Goal: Communication & Community: Answer question/provide support

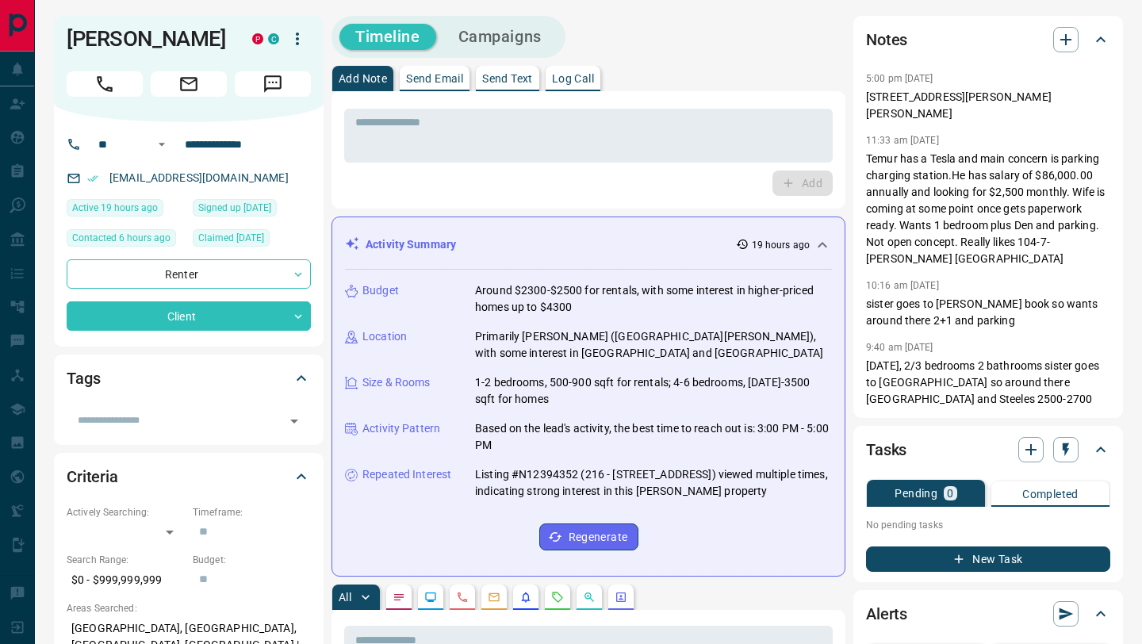
click at [522, 78] on p "Send Text" at bounding box center [507, 78] width 51 height 11
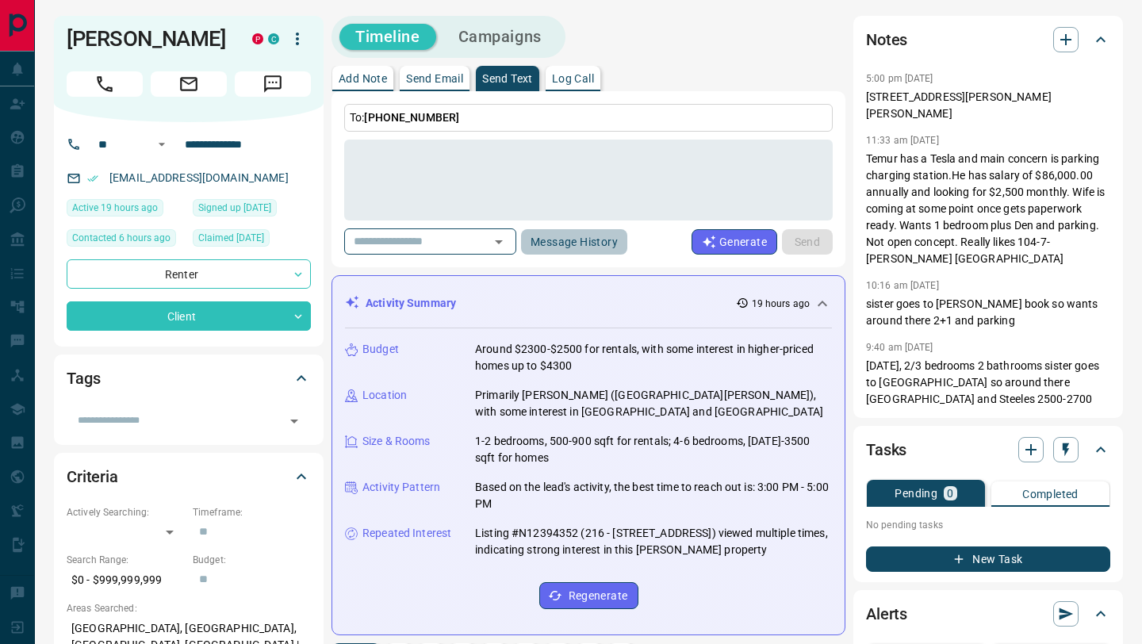
click at [580, 247] on button "Message History" at bounding box center [574, 241] width 106 height 25
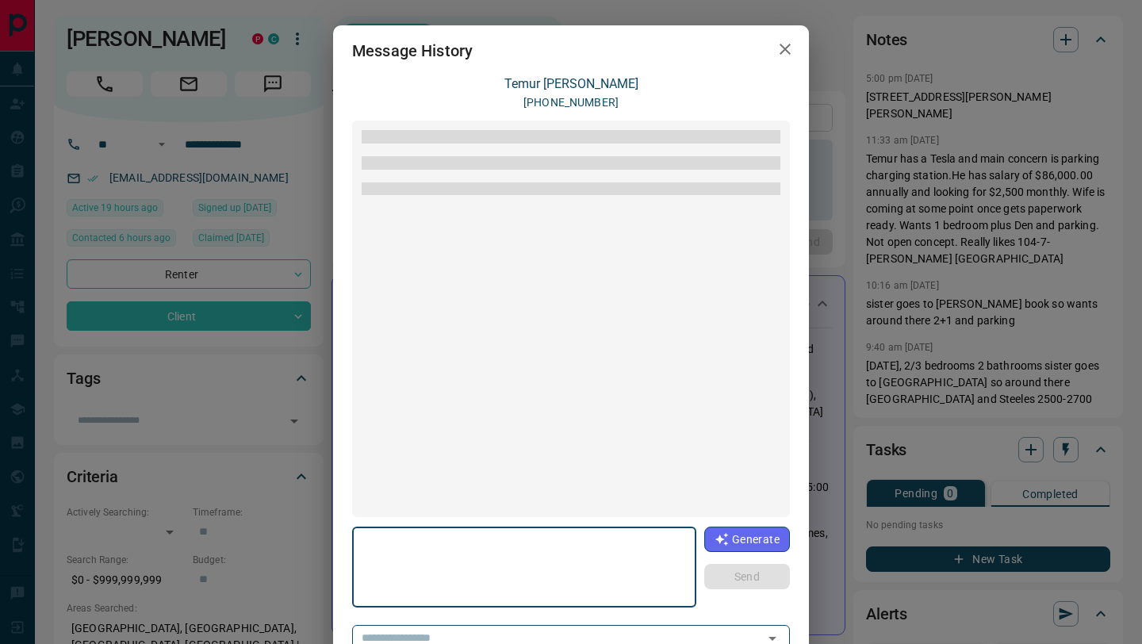
scroll to position [1866, 0]
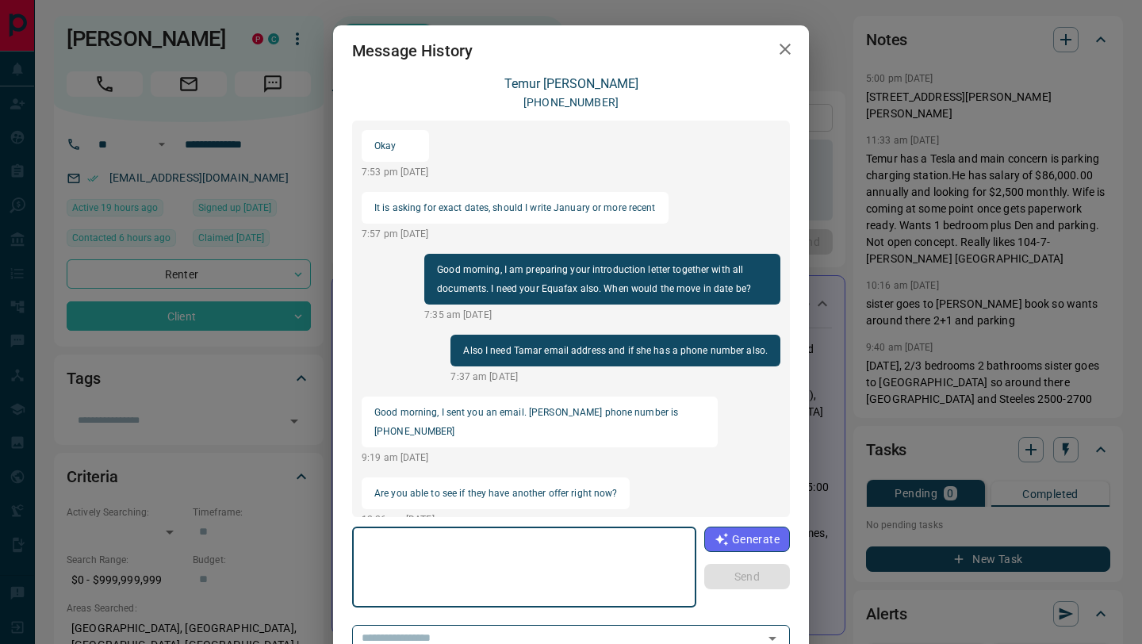
click at [525, 556] on textarea at bounding box center [524, 567] width 322 height 67
type textarea "**********"
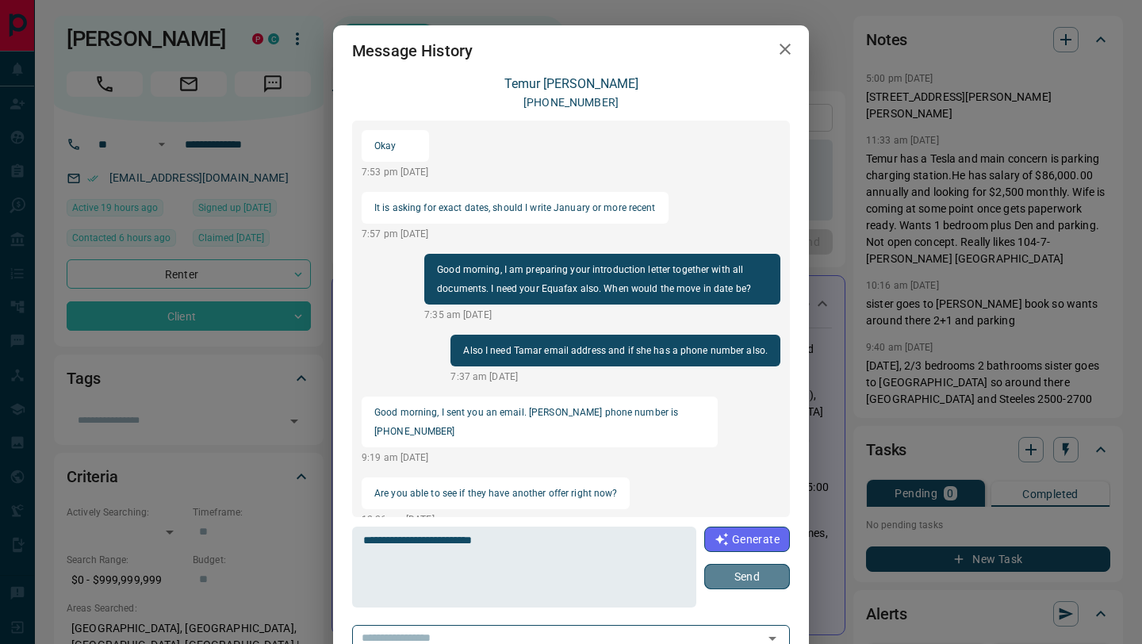
click at [762, 576] on button "Send" at bounding box center [747, 576] width 86 height 25
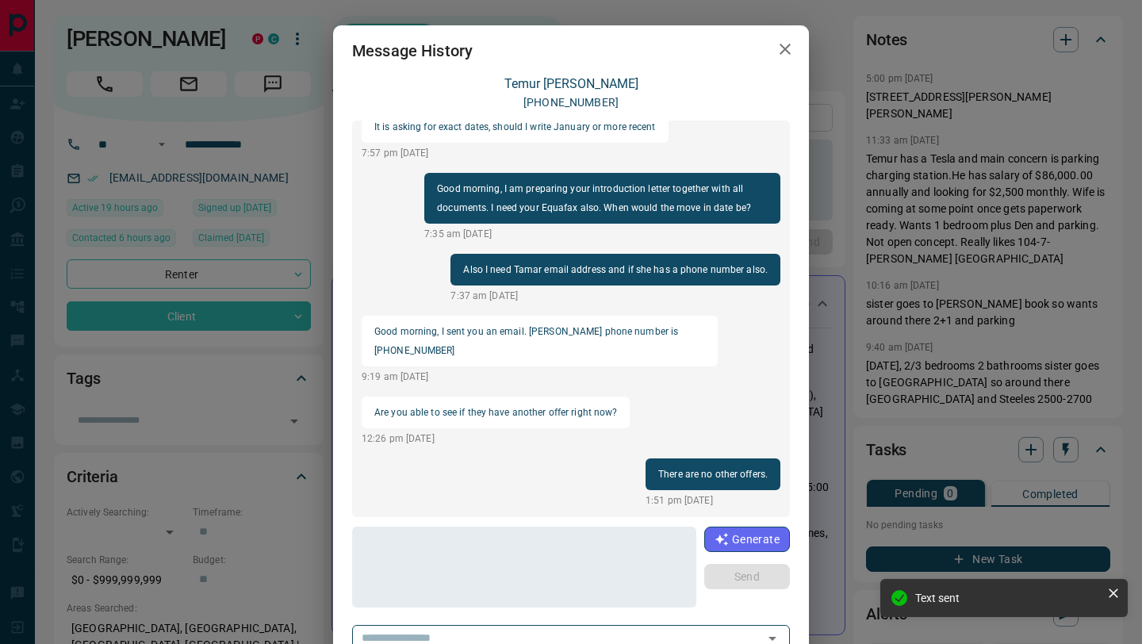
scroll to position [1828, 0]
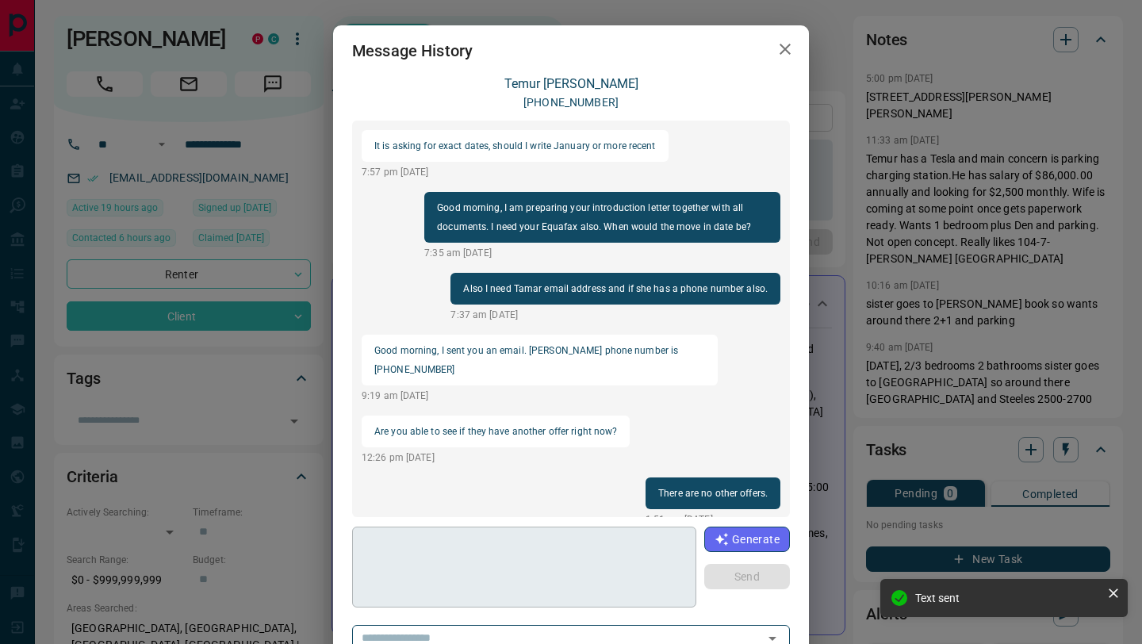
click at [560, 572] on textarea at bounding box center [523, 567] width 320 height 67
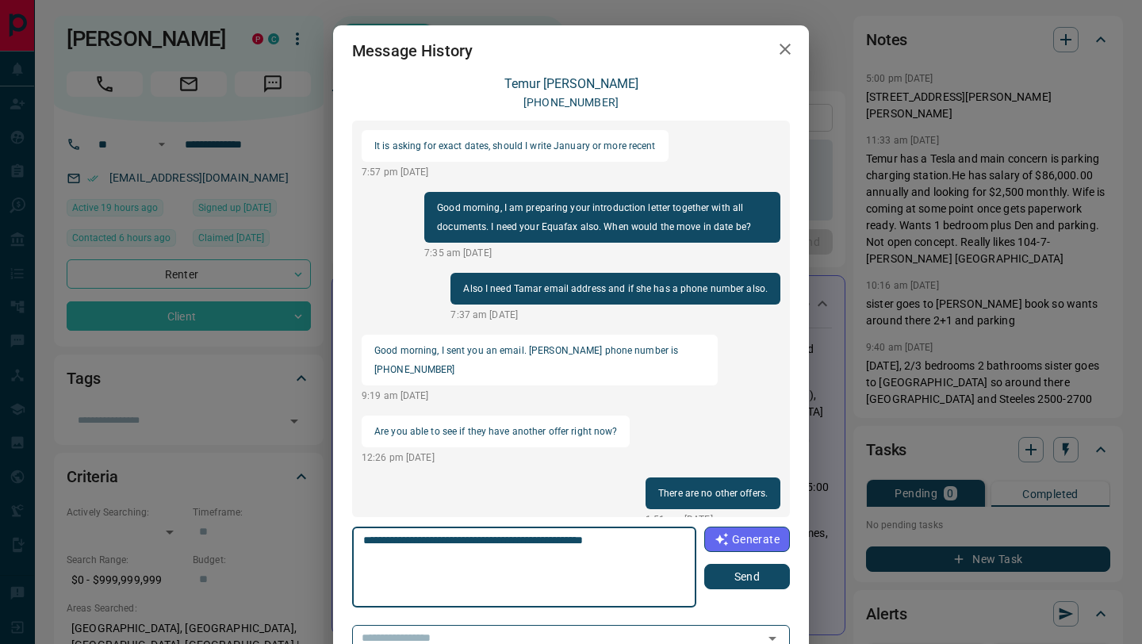
scroll to position [1847, 0]
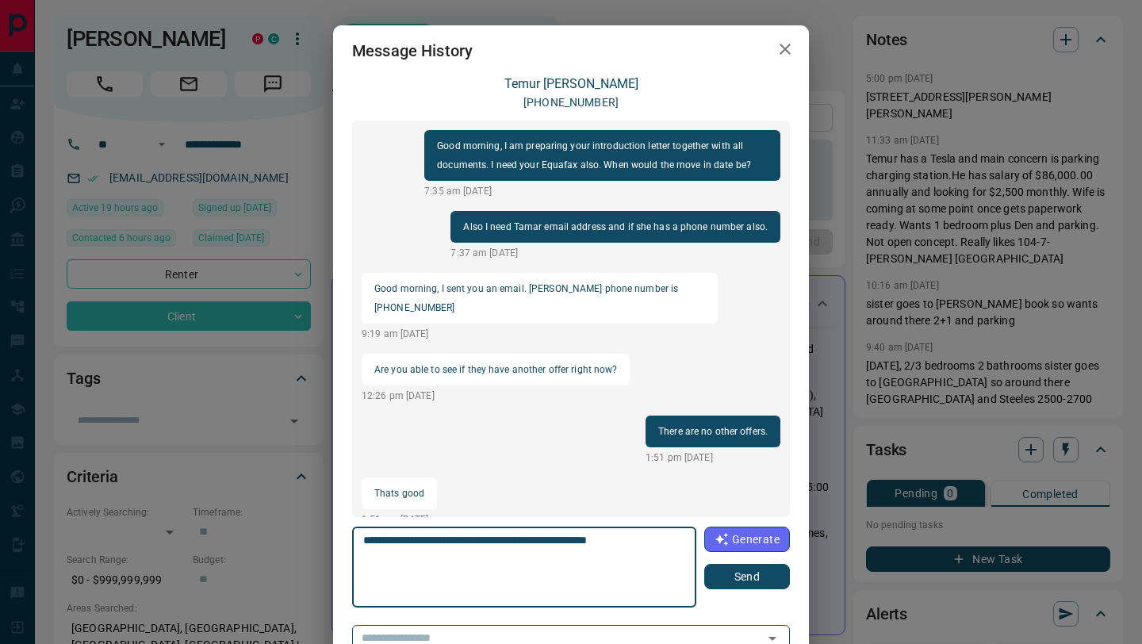
type textarea "**********"
click at [736, 576] on button "Send" at bounding box center [747, 576] width 86 height 25
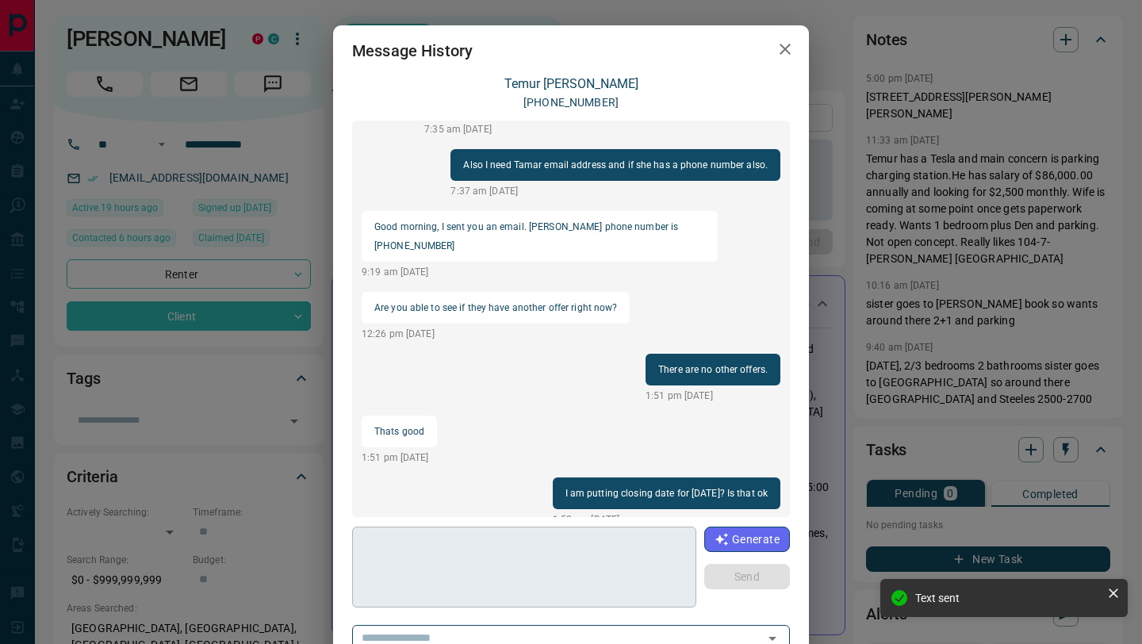
click at [652, 564] on textarea at bounding box center [523, 567] width 320 height 67
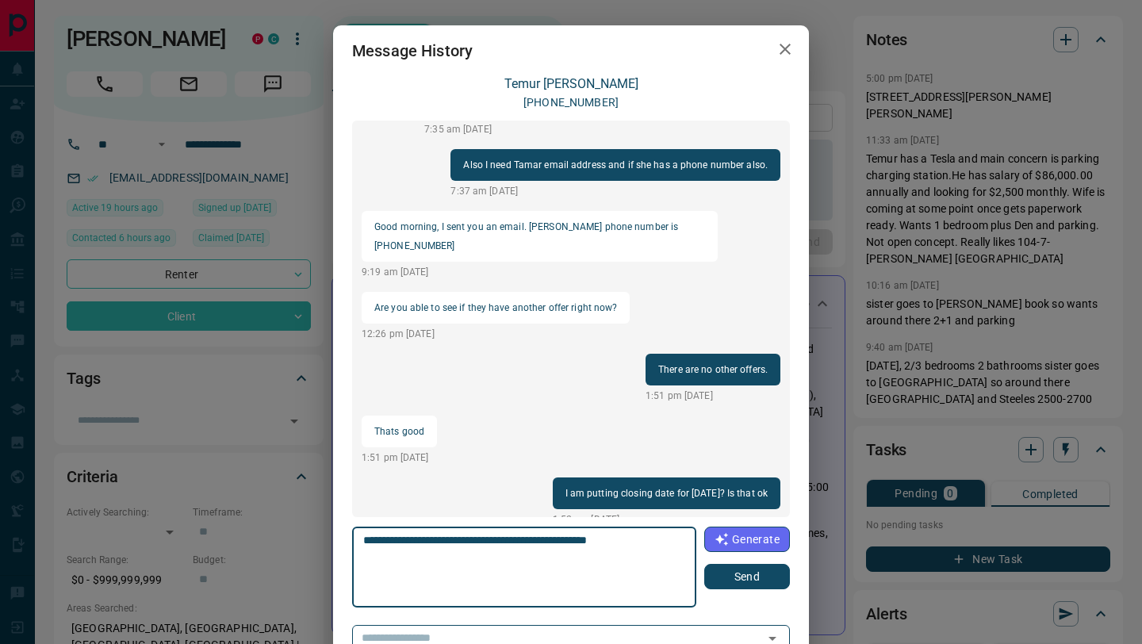
type textarea "**********"
click at [737, 583] on button "Send" at bounding box center [747, 576] width 86 height 25
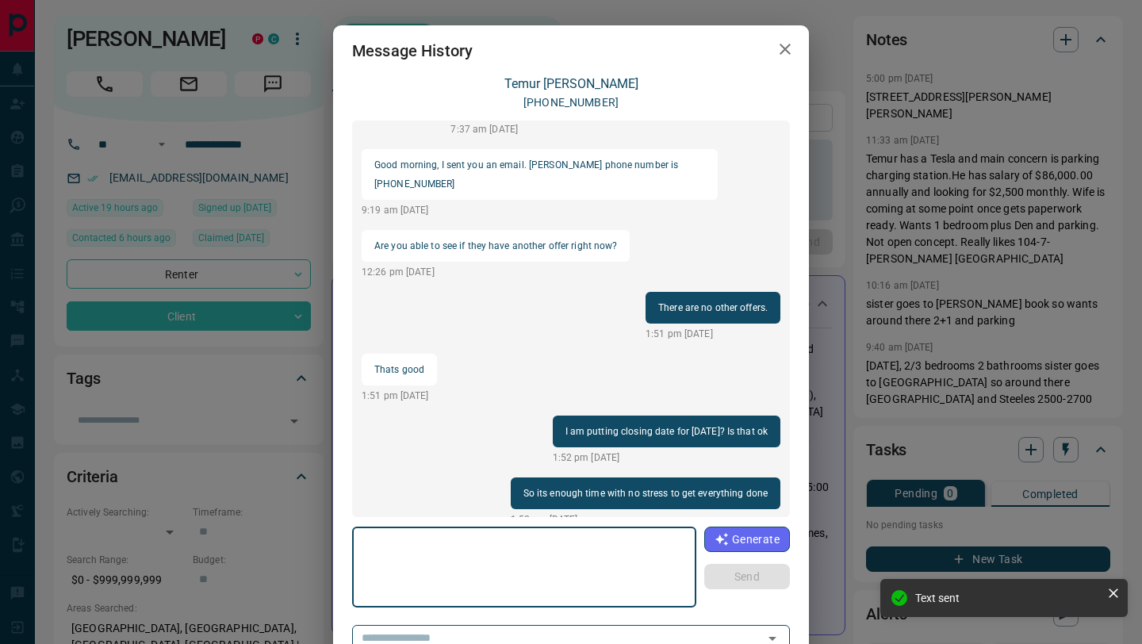
click at [468, 557] on textarea at bounding box center [523, 567] width 320 height 67
click at [480, 549] on textarea at bounding box center [523, 567] width 320 height 67
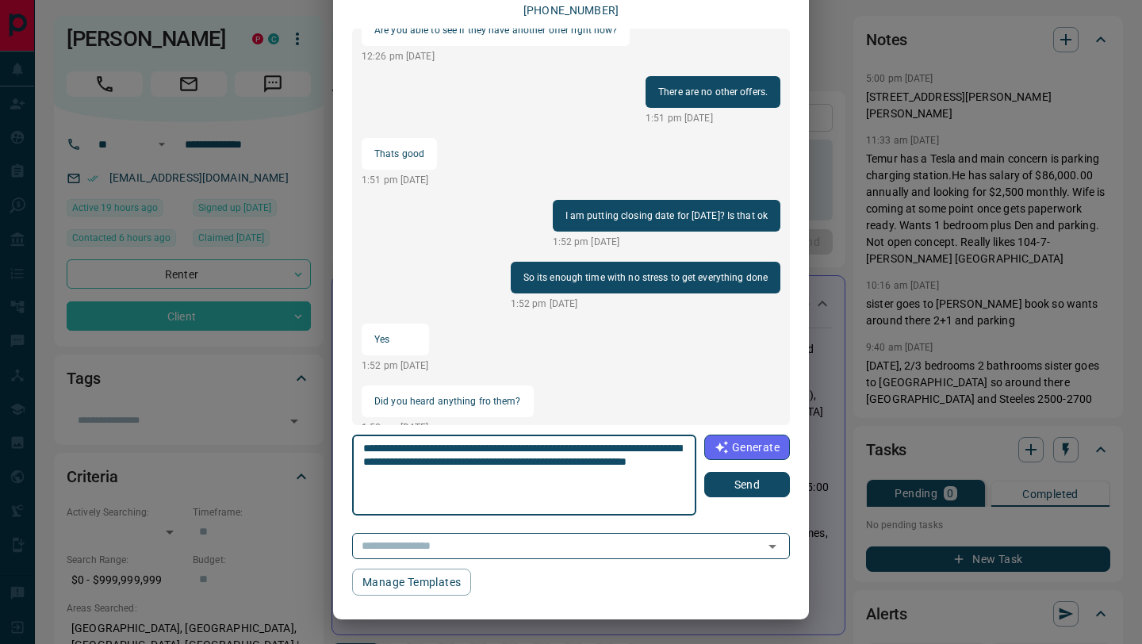
type textarea "**********"
click at [744, 482] on button "Send" at bounding box center [747, 484] width 86 height 25
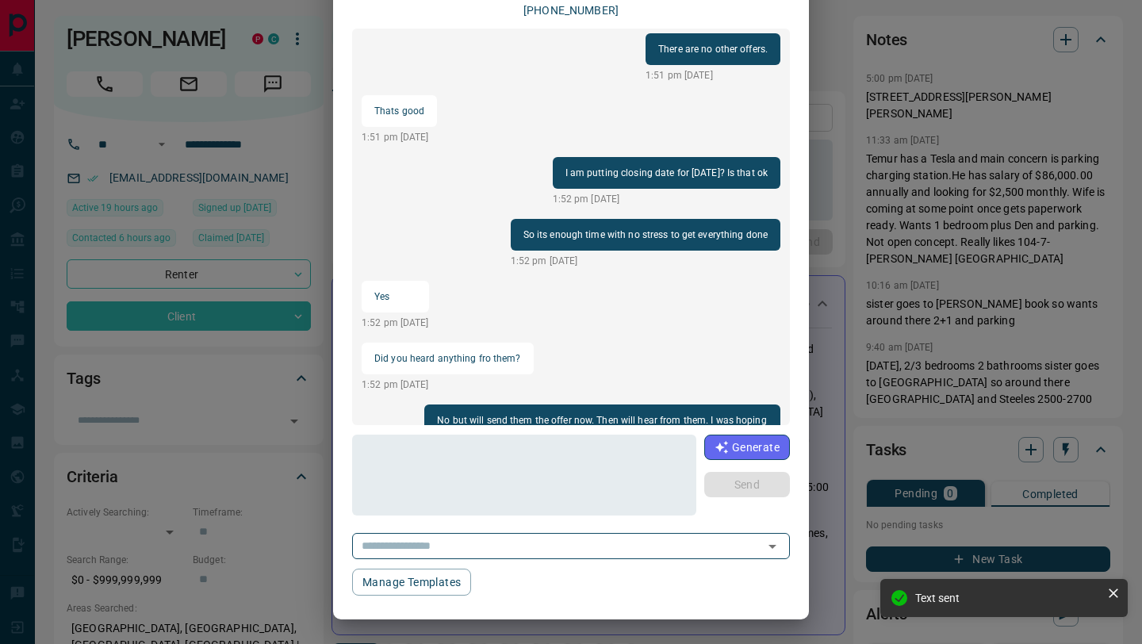
scroll to position [1885, 0]
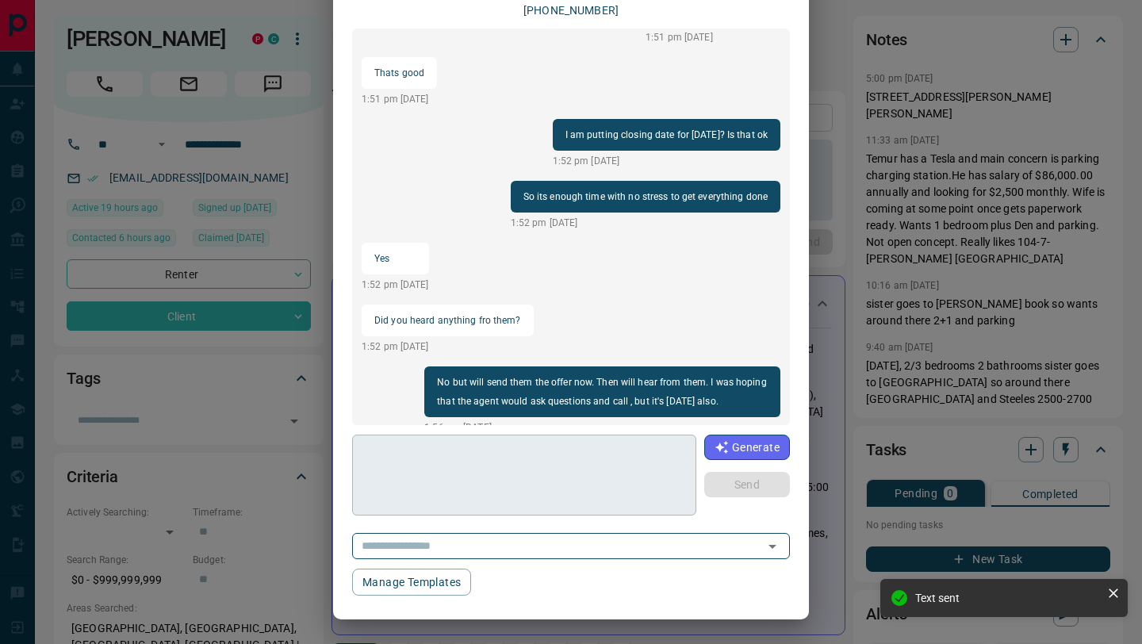
click at [480, 472] on textarea at bounding box center [523, 475] width 320 height 67
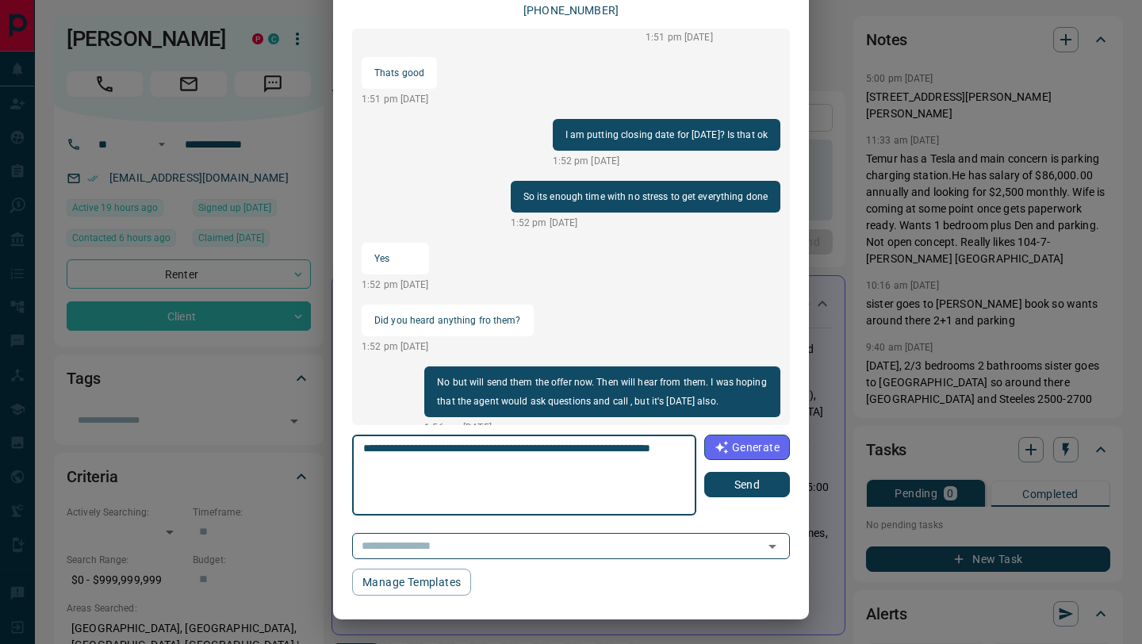
type textarea "**********"
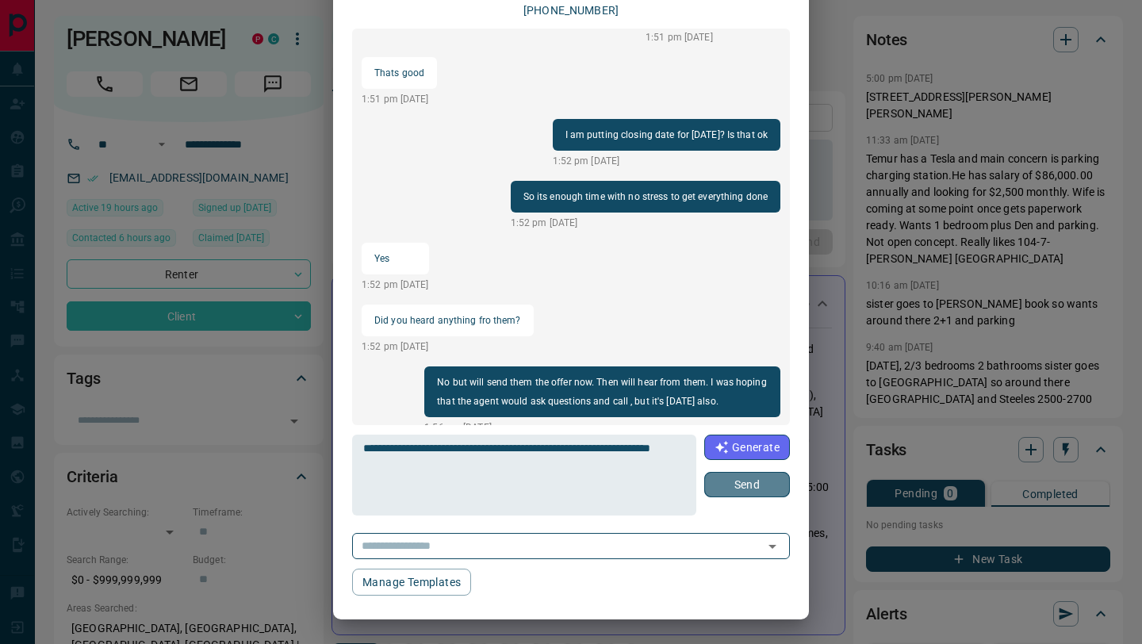
drag, startPoint x: 768, startPoint y: 484, endPoint x: 788, endPoint y: 484, distance: 19.8
click at [768, 484] on button "Send" at bounding box center [747, 484] width 86 height 25
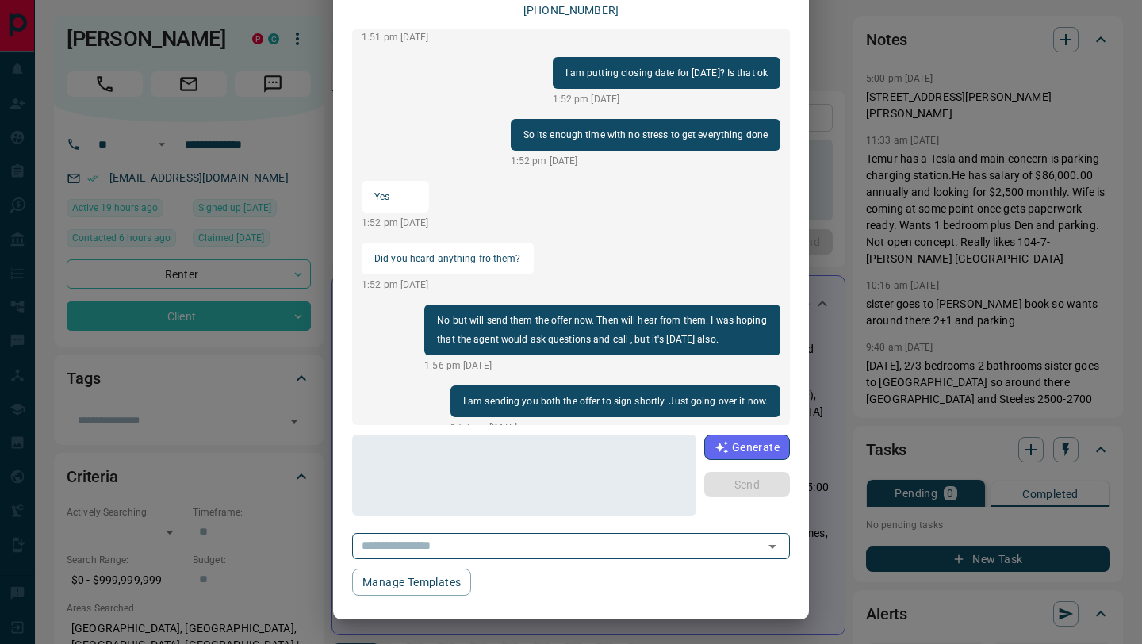
click at [280, 373] on div "Message History [PERSON_NAME] [PHONE_NUMBER] load more Sure I will email it the…" at bounding box center [571, 322] width 1142 height 644
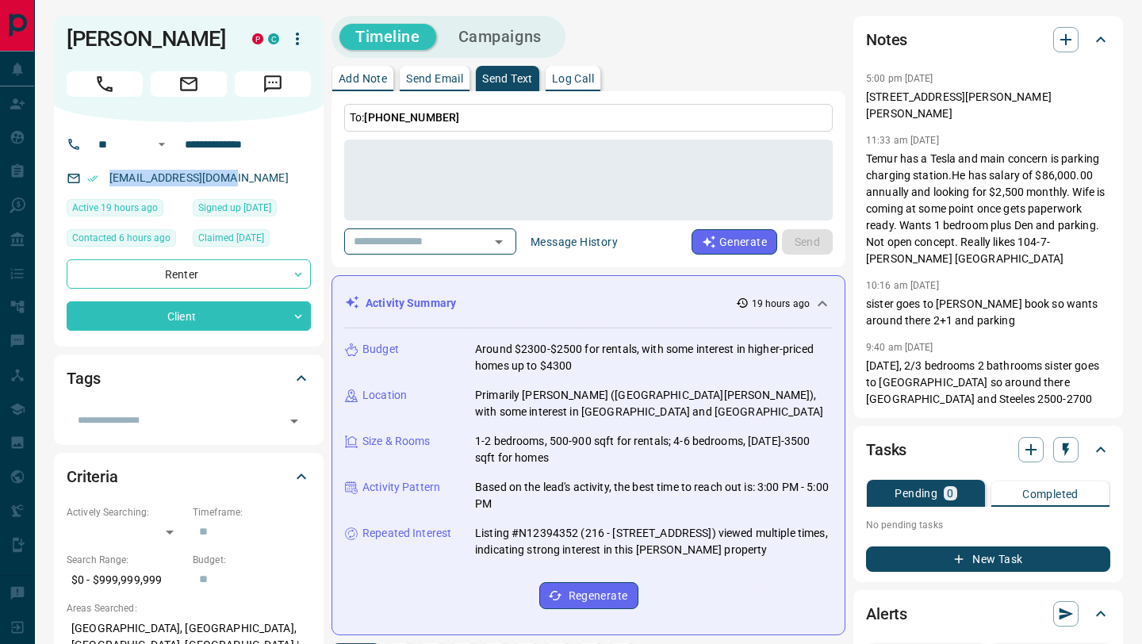
drag, startPoint x: 251, startPoint y: 209, endPoint x: 107, endPoint y: 201, distance: 143.8
click at [107, 191] on div "[EMAIL_ADDRESS][DOMAIN_NAME]" at bounding box center [189, 178] width 244 height 26
copy link "[EMAIL_ADDRESS][DOMAIN_NAME]"
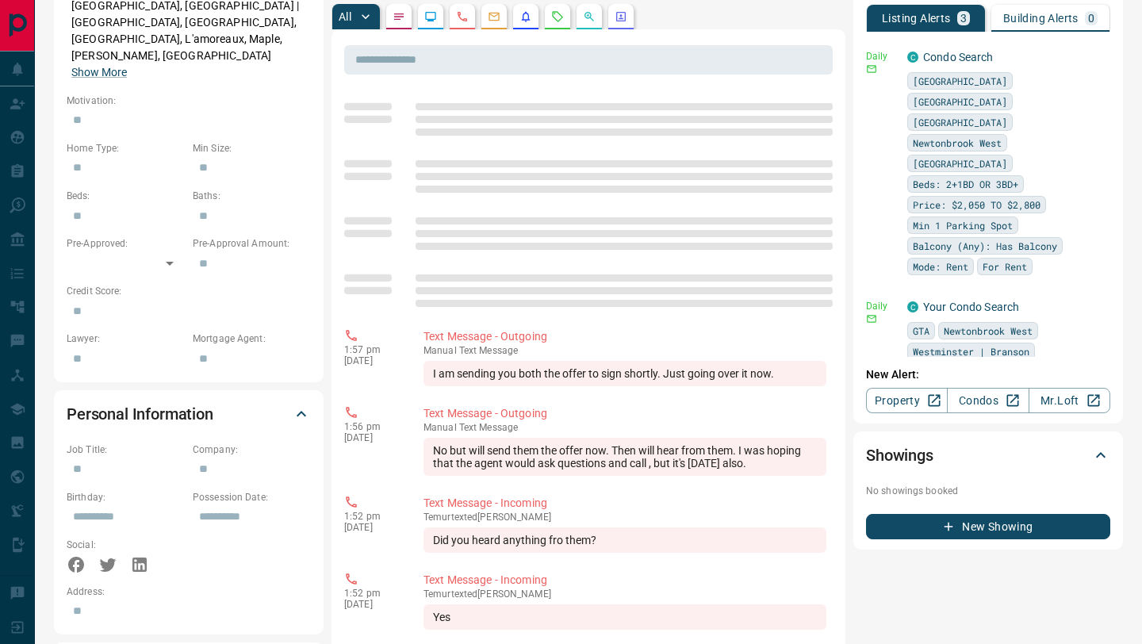
scroll to position [0, 0]
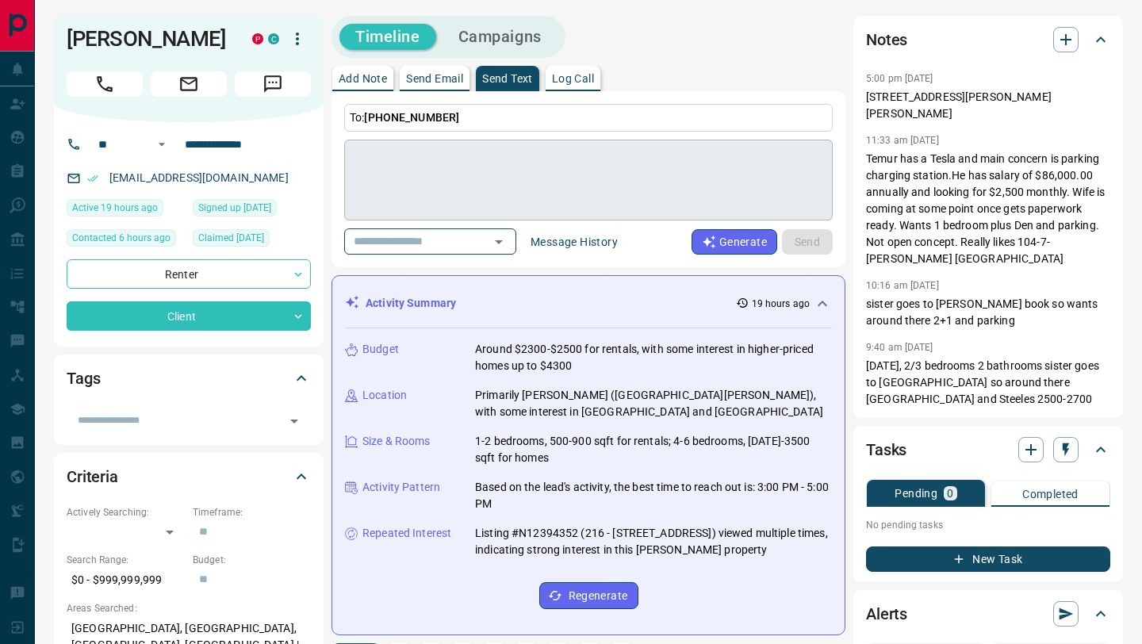
click at [536, 172] on textarea at bounding box center [588, 180] width 466 height 67
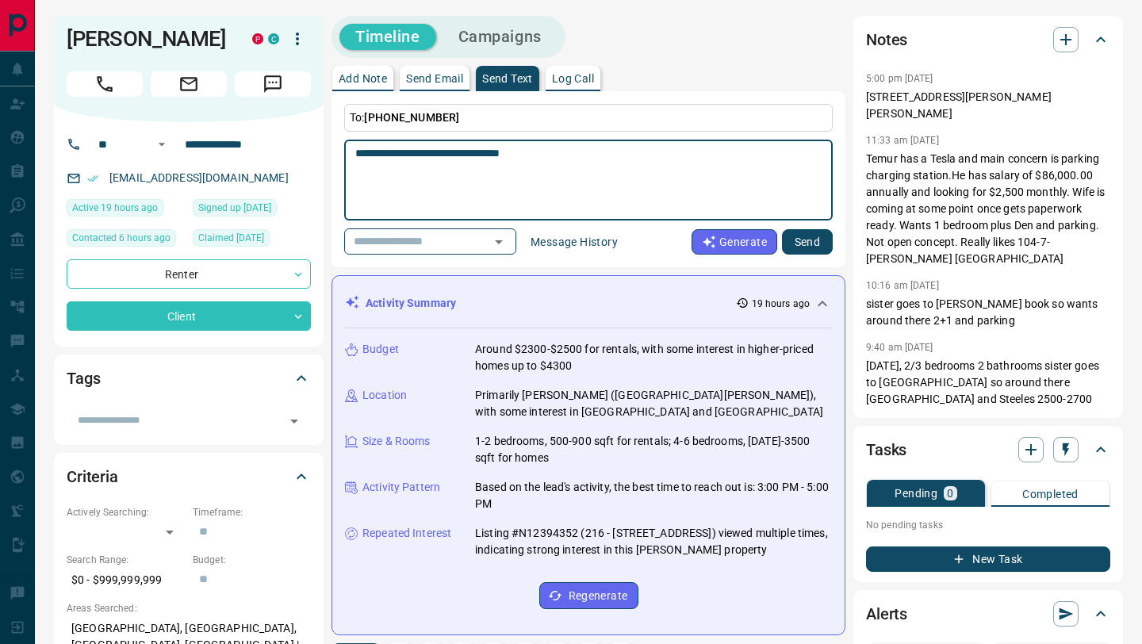
type textarea "**********"
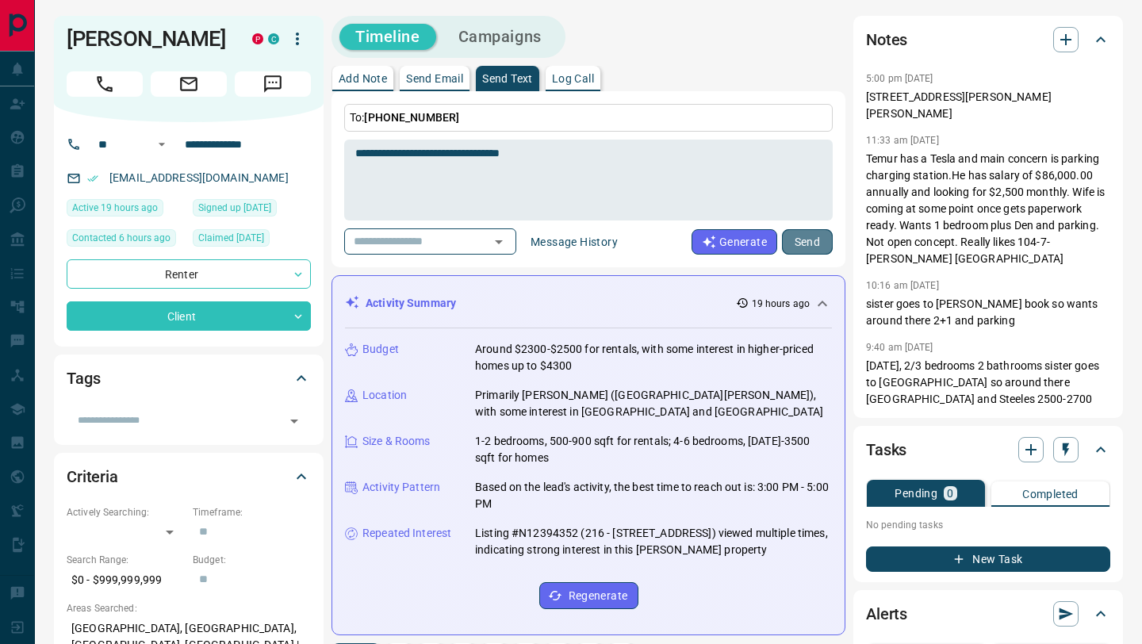
click at [817, 245] on button "Send" at bounding box center [807, 241] width 51 height 25
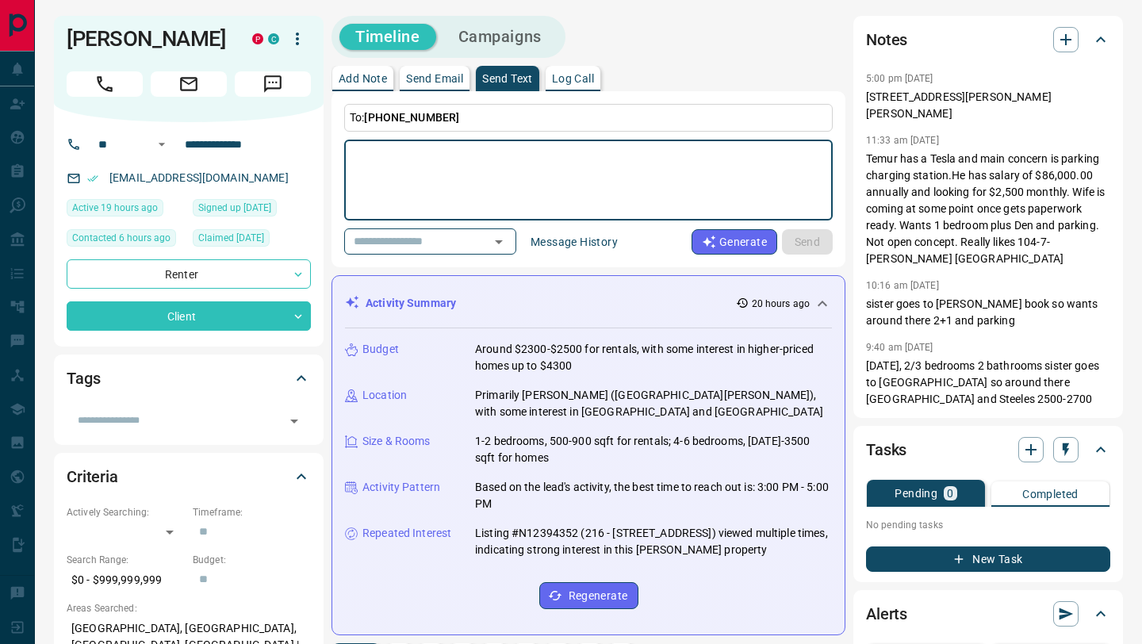
click at [618, 166] on textarea at bounding box center [588, 180] width 466 height 67
type textarea "**********"
click at [813, 239] on button "Send" at bounding box center [807, 241] width 51 height 25
click at [434, 179] on textarea at bounding box center [588, 180] width 466 height 67
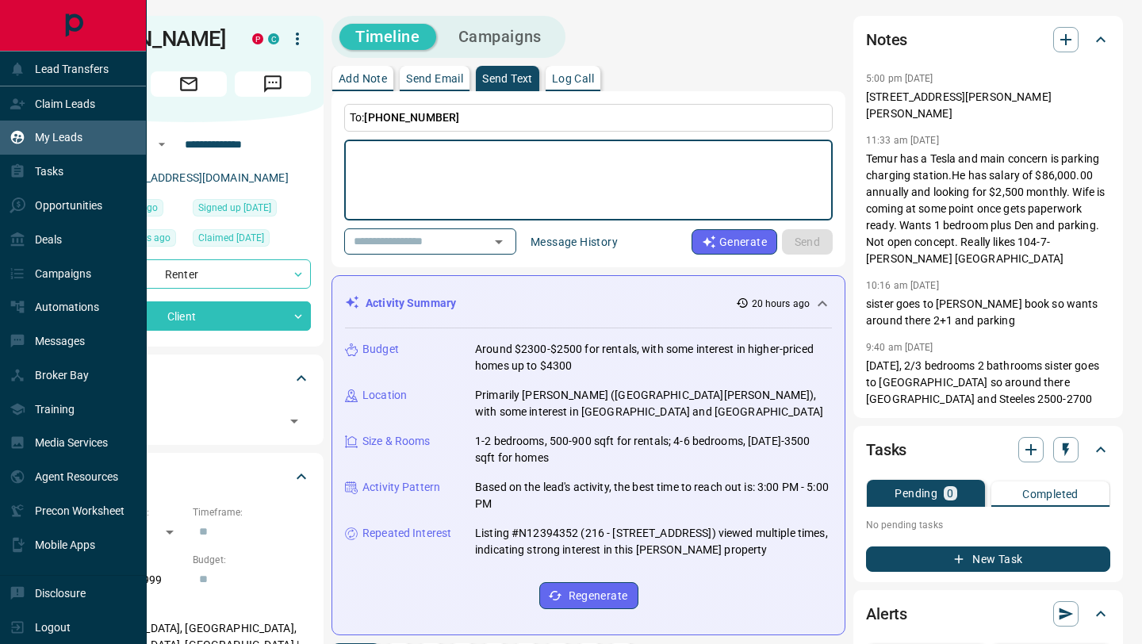
click at [50, 132] on p "My Leads" at bounding box center [59, 137] width 48 height 13
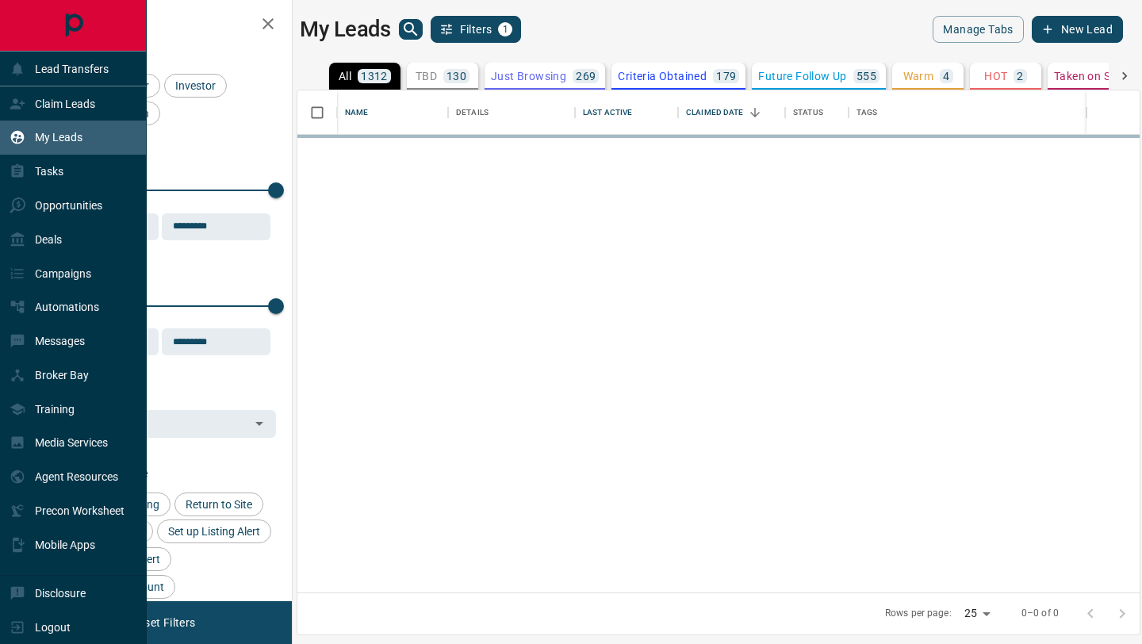
scroll to position [502, 842]
